Goal: Information Seeking & Learning: Understand process/instructions

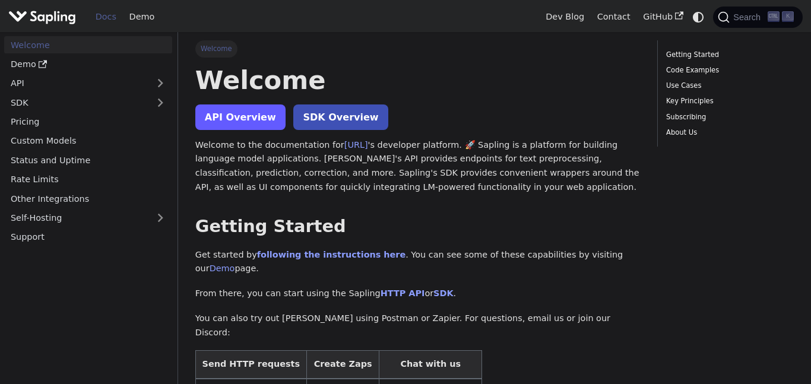
click at [243, 126] on link "API Overview" at bounding box center [240, 118] width 90 height 26
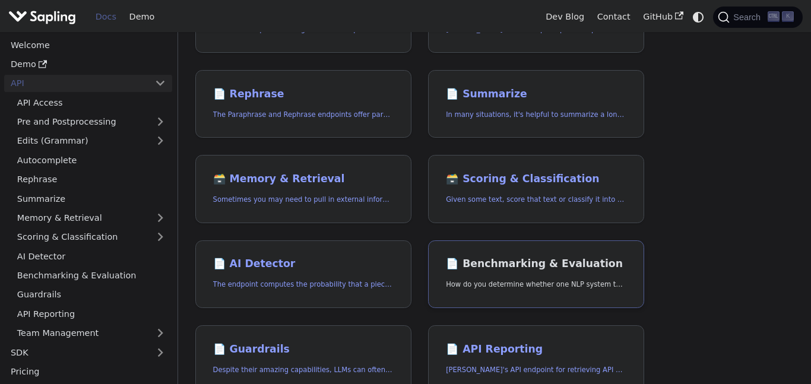
scroll to position [246, 0]
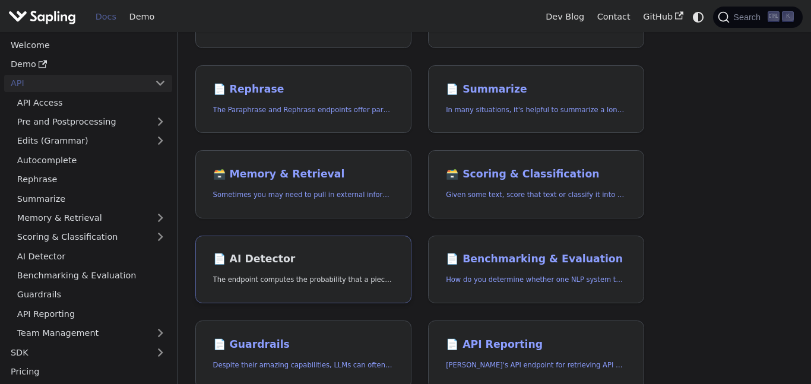
click at [323, 268] on link "📄️ AI Detector The endpoint computes the probability that a piece of text is AI…" at bounding box center [303, 270] width 216 height 68
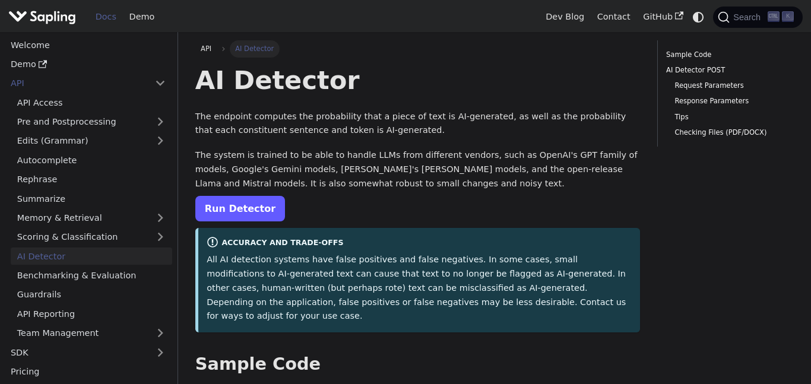
click at [219, 202] on link "Run Detector" at bounding box center [240, 209] width 90 height 26
